Goal: Information Seeking & Learning: Learn about a topic

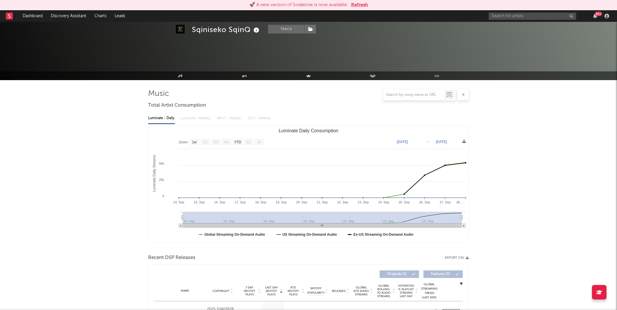
select select "1w"
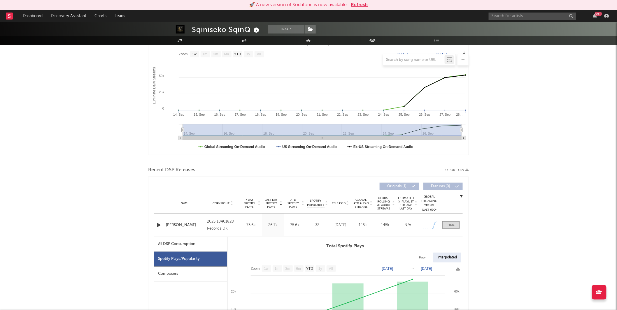
click at [363, 1] on div "🚀 A new version of Sodatone is now available. Refresh" at bounding box center [308, 5] width 617 height 10
click at [364, 4] on button "Refresh" at bounding box center [359, 4] width 17 height 7
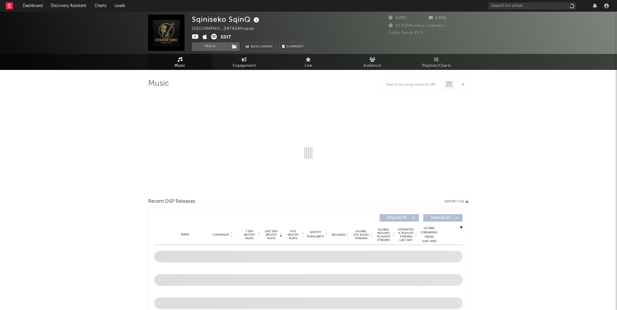
select select "1w"
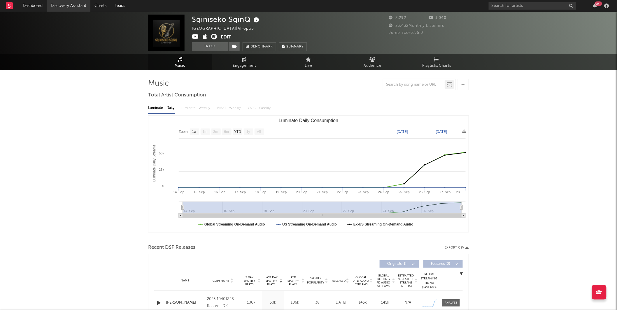
click at [82, 3] on link "Discovery Assistant" at bounding box center [69, 6] width 44 height 12
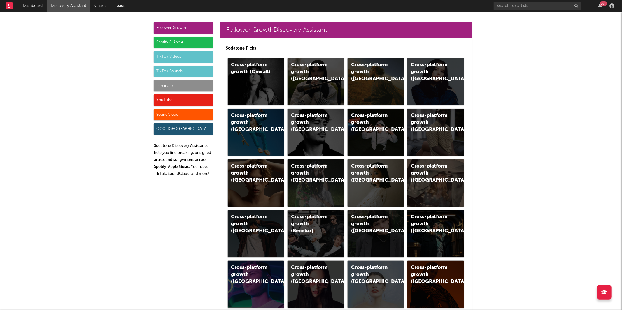
click at [170, 46] on div "Spotify & Apple" at bounding box center [183, 43] width 59 height 12
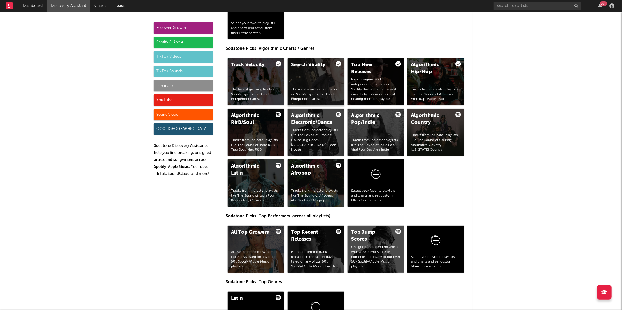
scroll to position [699, 0]
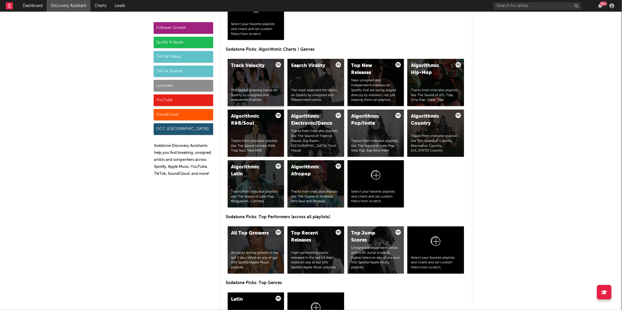
click at [236, 75] on div "Track Velocity The fastest growing tracks on Spotify by unsigned and independen…" at bounding box center [256, 82] width 57 height 47
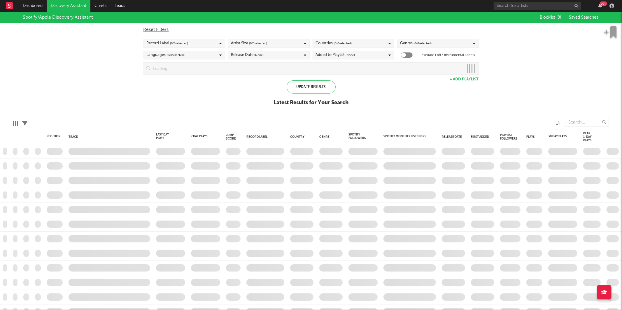
checkbox input "true"
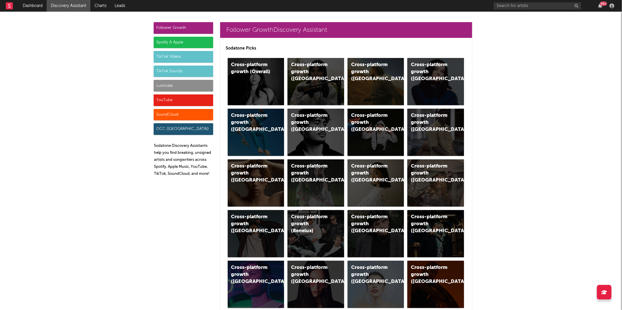
click at [189, 46] on div "Spotify & Apple" at bounding box center [183, 43] width 59 height 12
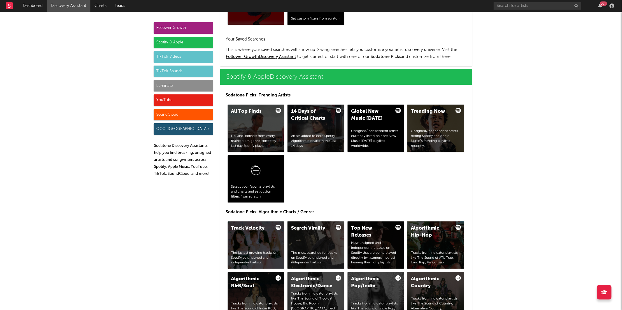
scroll to position [555, 0]
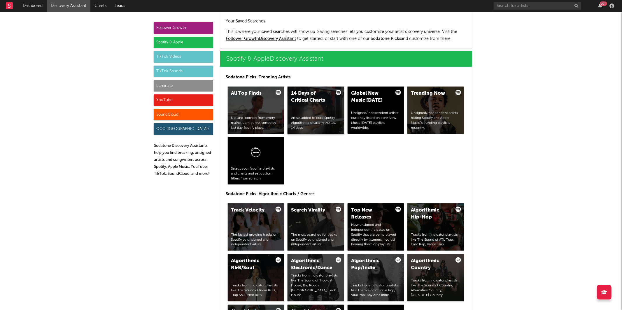
click at [325, 107] on div "14 Days of Critical Charts Artists added to core Spotify Algorithmic charts in …" at bounding box center [315, 110] width 57 height 47
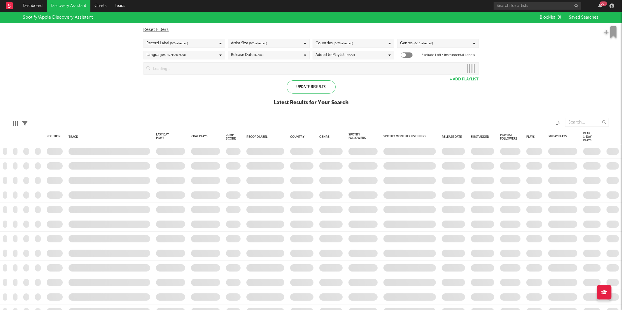
checkbox input "true"
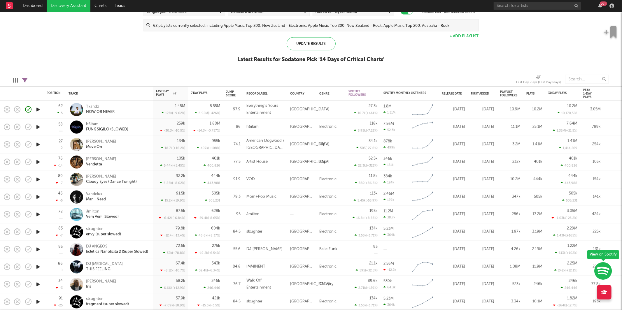
click at [39, 126] on icon "button" at bounding box center [38, 127] width 6 height 7
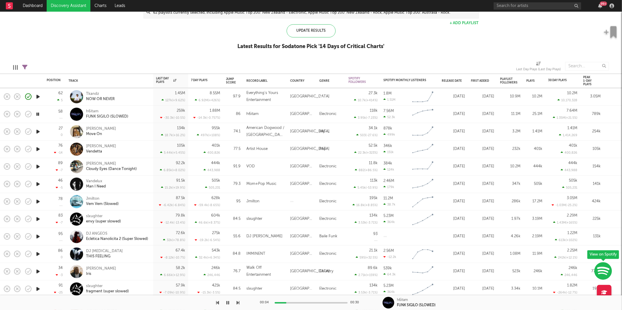
click at [238, 306] on button "button" at bounding box center [238, 303] width 3 height 15
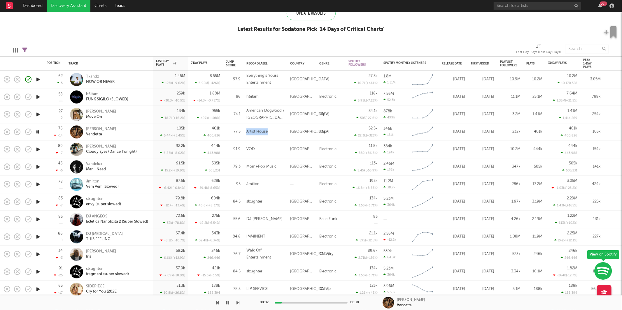
drag, startPoint x: 266, startPoint y: 133, endPoint x: 289, endPoint y: 138, distance: 23.9
click at [244, 132] on div "Artist House" at bounding box center [265, 131] width 44 height 17
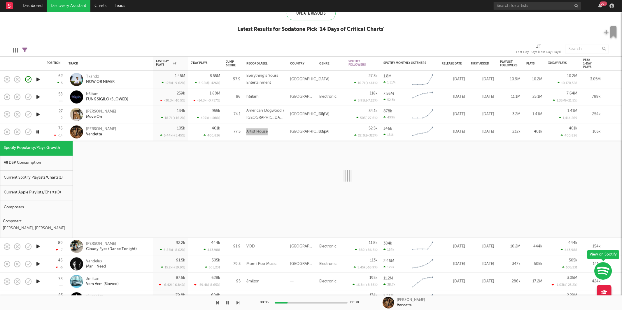
select select "1w"
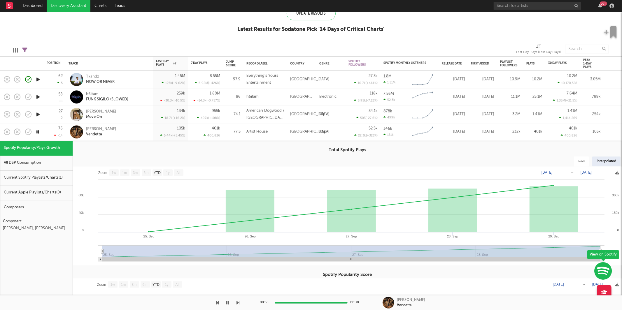
drag, startPoint x: 131, startPoint y: 128, endPoint x: 135, endPoint y: 136, distance: 9.3
click at [131, 128] on div "[PERSON_NAME] Vendetta" at bounding box center [117, 132] width 63 height 10
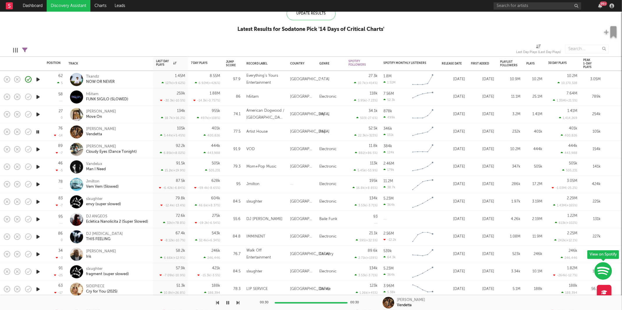
click at [38, 148] on icon "button" at bounding box center [38, 149] width 6 height 7
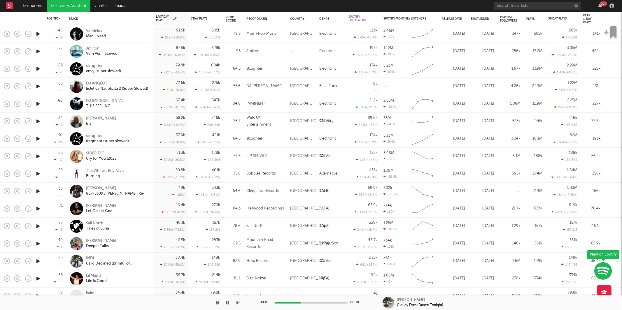
click at [39, 123] on icon "button" at bounding box center [38, 121] width 6 height 7
click at [113, 122] on div "[PERSON_NAME]" at bounding box center [117, 121] width 63 height 10
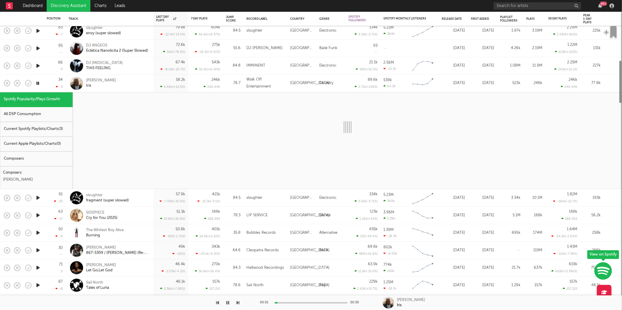
select select "1w"
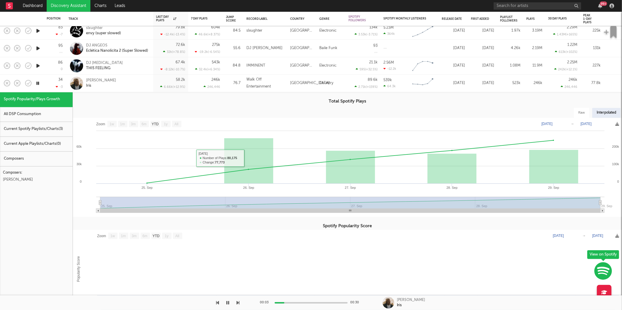
click at [120, 81] on div "[PERSON_NAME]" at bounding box center [117, 83] width 63 height 10
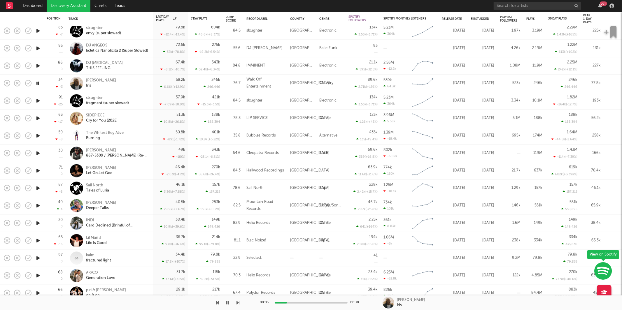
click at [38, 83] on icon "button" at bounding box center [38, 83] width 6 height 7
click at [38, 135] on icon "button" at bounding box center [38, 135] width 6 height 7
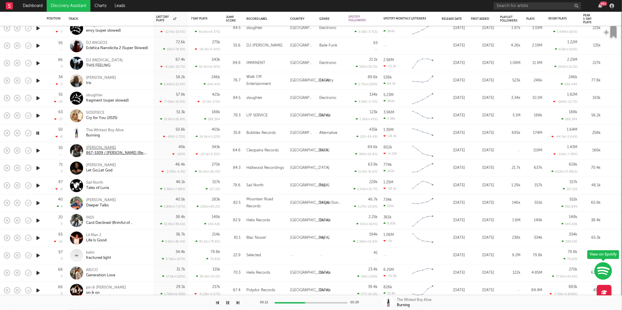
drag, startPoint x: 38, startPoint y: 149, endPoint x: 98, endPoint y: 150, distance: 60.3
click at [38, 149] on icon "button" at bounding box center [38, 150] width 6 height 7
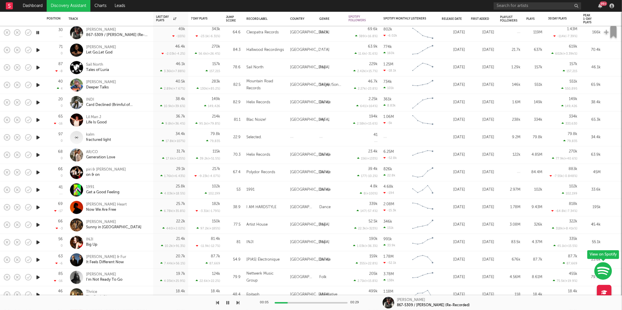
click at [39, 66] on icon "button" at bounding box center [38, 67] width 6 height 7
click at [38, 103] on icon "button" at bounding box center [38, 102] width 6 height 7
drag, startPoint x: 47, startPoint y: 100, endPoint x: 102, endPoint y: 103, distance: 54.9
click at [48, 100] on div "20 0" at bounding box center [55, 102] width 16 height 17
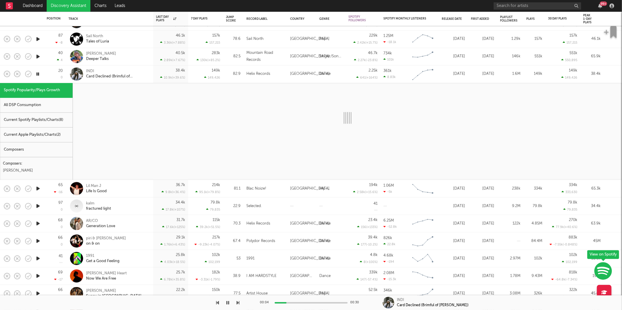
select select "1w"
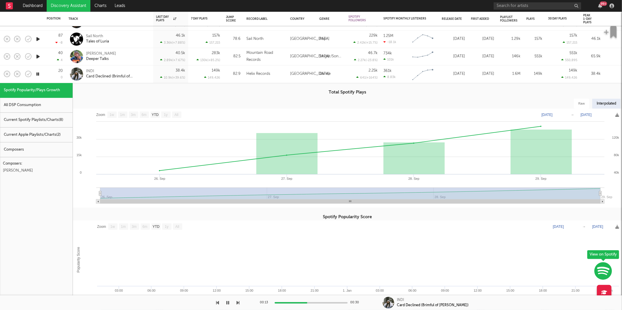
click at [146, 69] on div "INDI Card Declined (Brimful of Asha)" at bounding box center [117, 74] width 63 height 10
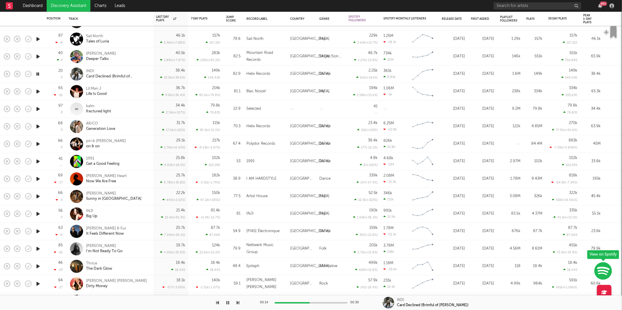
drag, startPoint x: 38, startPoint y: 91, endPoint x: 57, endPoint y: 94, distance: 20.0
click at [38, 91] on icon "button" at bounding box center [38, 91] width 6 height 7
click at [39, 110] on icon "button" at bounding box center [38, 109] width 6 height 7
click at [237, 303] on icon "button" at bounding box center [238, 302] width 3 height 5
click at [136, 127] on div "AR/CO Generation Love" at bounding box center [117, 126] width 63 height 10
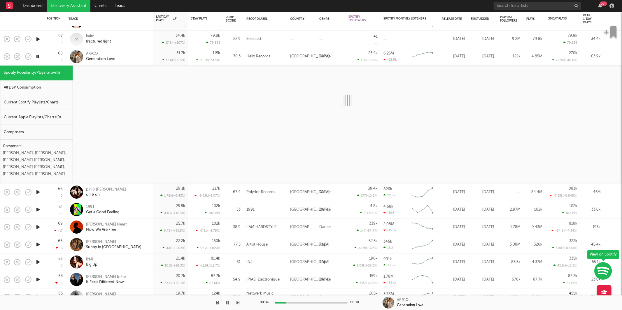
select select "6m"
select select "1w"
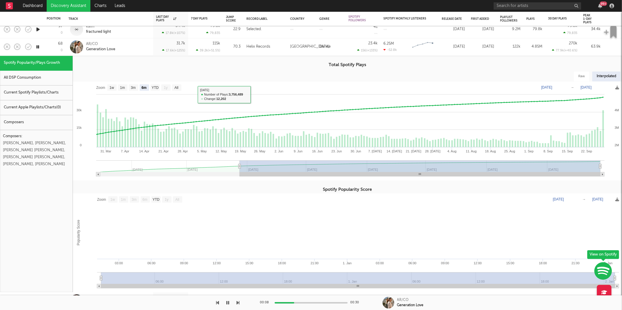
click at [132, 48] on div "AR/CO Generation Love" at bounding box center [117, 47] width 63 height 10
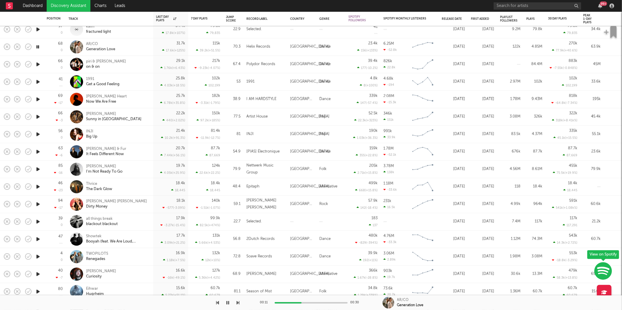
click at [37, 81] on icon "button" at bounding box center [38, 81] width 6 height 7
click at [278, 310] on div "00:00 00:30" at bounding box center [311, 303] width 102 height 15
click at [237, 303] on icon "button" at bounding box center [238, 302] width 3 height 5
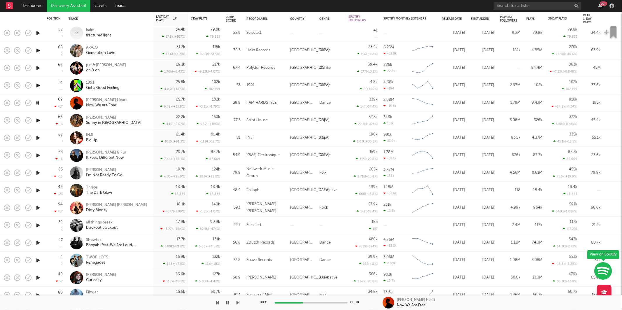
click at [37, 121] on icon "button" at bounding box center [38, 120] width 6 height 7
click at [238, 303] on icon "button" at bounding box center [238, 302] width 3 height 5
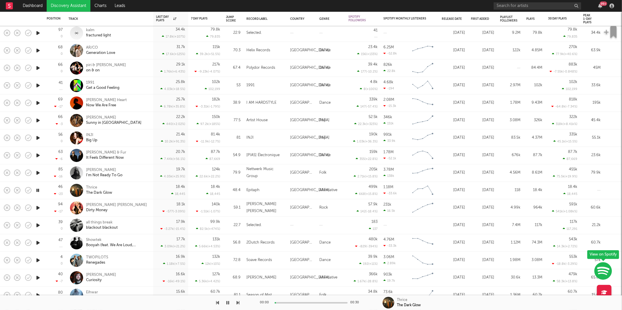
click at [238, 303] on icon "button" at bounding box center [238, 302] width 3 height 5
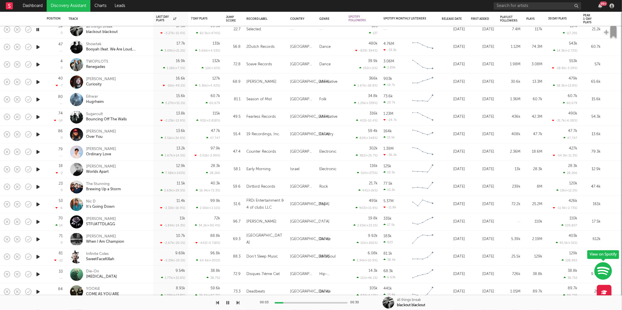
click at [235, 303] on div at bounding box center [120, 303] width 240 height 15
click at [237, 303] on icon "button" at bounding box center [238, 302] width 3 height 5
click at [238, 305] on icon "button" at bounding box center [238, 302] width 3 height 5
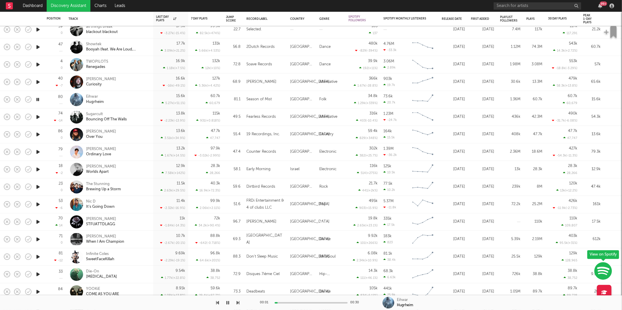
click at [238, 305] on icon "button" at bounding box center [238, 302] width 3 height 5
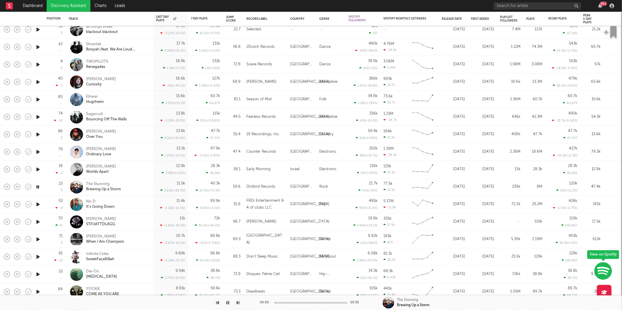
click at [238, 305] on icon "button" at bounding box center [238, 302] width 3 height 5
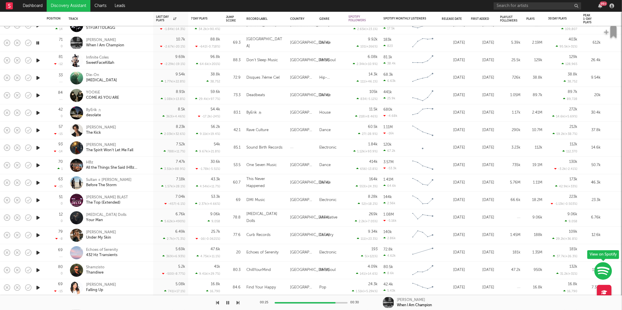
click at [152, 41] on div "[PERSON_NAME] When I Am Champion" at bounding box center [109, 42] width 87 height 17
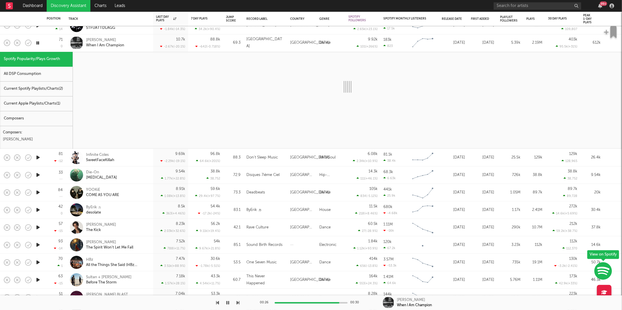
select select "1w"
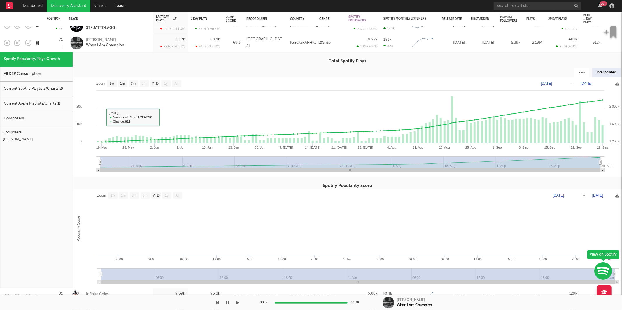
click at [135, 40] on div "[PERSON_NAME] When I Am Champion" at bounding box center [117, 43] width 63 height 10
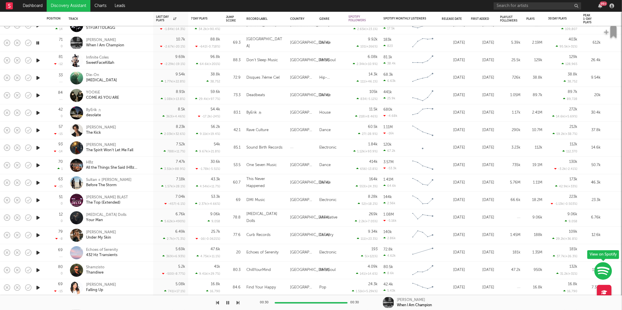
click at [39, 78] on icon "button" at bounding box center [38, 77] width 6 height 7
click at [40, 78] on icon "button" at bounding box center [38, 77] width 6 height 7
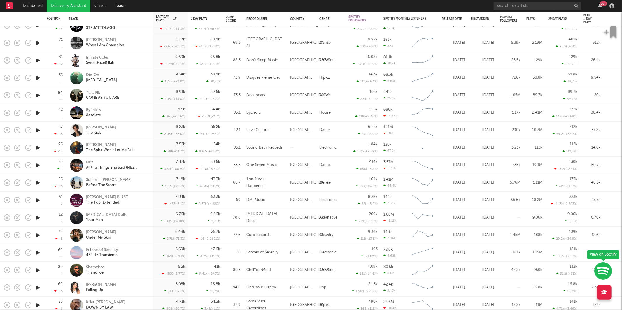
click at [39, 93] on icon "button" at bounding box center [38, 95] width 6 height 7
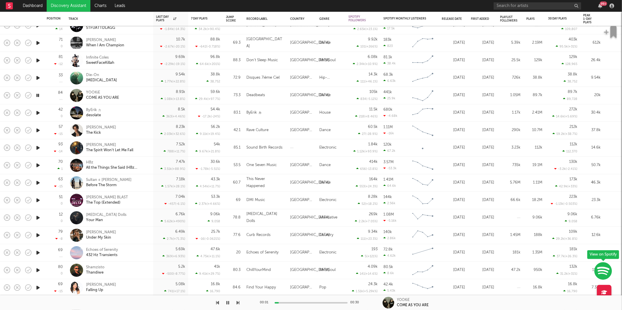
click at [37, 112] on icon "button" at bounding box center [38, 112] width 6 height 7
click at [126, 115] on div "ByErik ヵ desolate" at bounding box center [117, 113] width 63 height 10
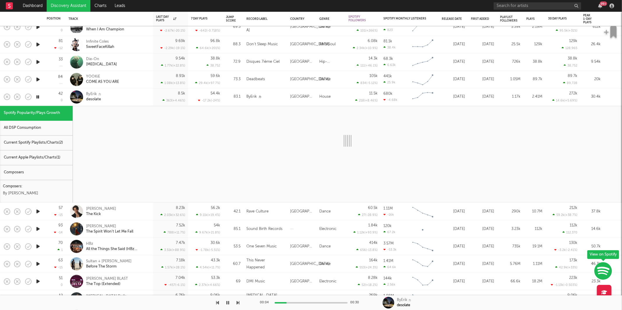
select select "6m"
select select "1w"
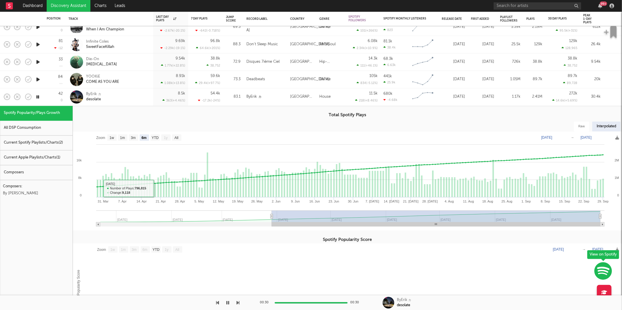
click at [131, 103] on div "ByErik ヵ desolate" at bounding box center [109, 96] width 82 height 17
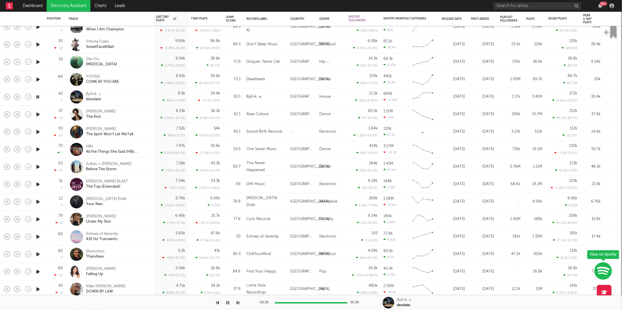
click at [37, 114] on icon "button" at bounding box center [38, 114] width 6 height 7
click at [37, 132] on icon "button" at bounding box center [38, 131] width 6 height 7
click at [38, 148] on icon "button" at bounding box center [38, 149] width 6 height 7
click at [38, 167] on icon "button" at bounding box center [38, 166] width 6 height 7
click at [37, 184] on icon "button" at bounding box center [38, 184] width 6 height 7
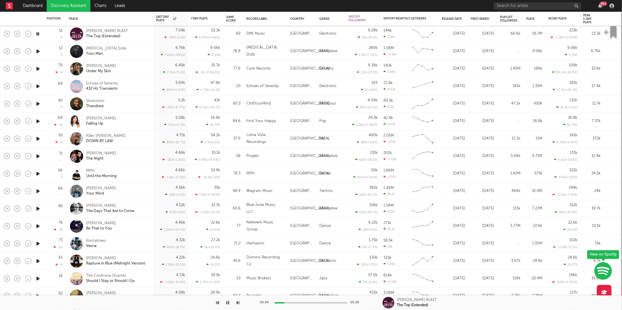
drag, startPoint x: 228, startPoint y: 303, endPoint x: 270, endPoint y: 238, distance: 77.7
click at [228, 303] on icon "button" at bounding box center [227, 302] width 3 height 5
